Goal: Find specific page/section: Find specific page/section

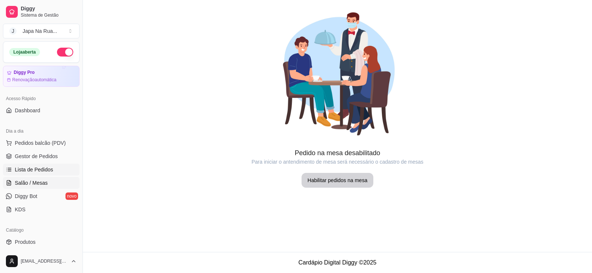
click at [16, 172] on span "Lista de Pedidos" at bounding box center [34, 169] width 38 height 7
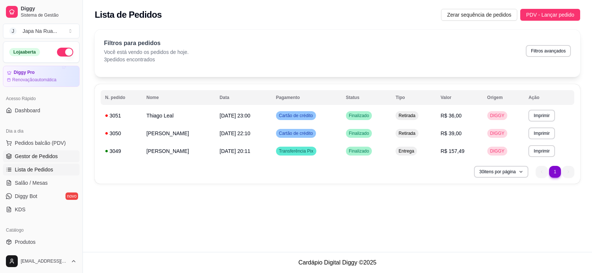
click at [37, 152] on link "Gestor de Pedidos" at bounding box center [41, 157] width 77 height 12
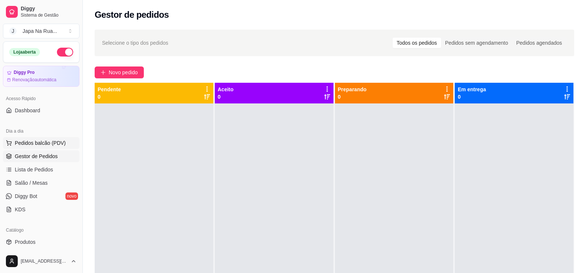
click at [27, 144] on span "Pedidos balcão (PDV)" at bounding box center [40, 143] width 51 height 7
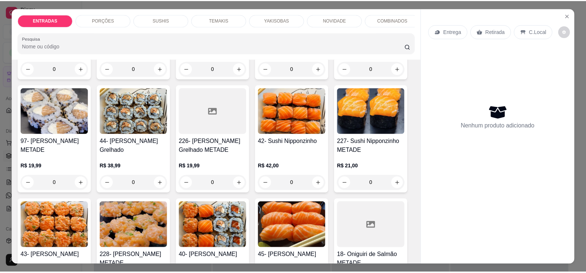
scroll to position [481, 0]
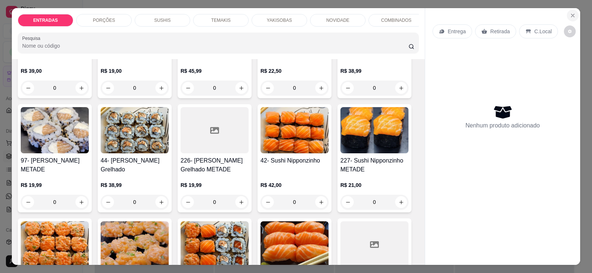
click at [572, 16] on icon "Close" at bounding box center [573, 16] width 6 height 6
